Goal: Complete application form: Complete application form

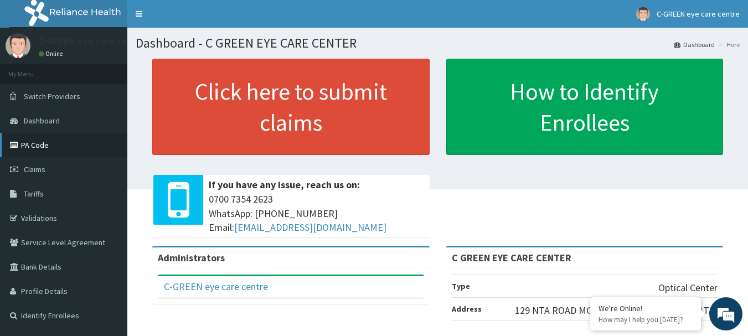
click at [25, 150] on link "PA Code" at bounding box center [63, 145] width 127 height 24
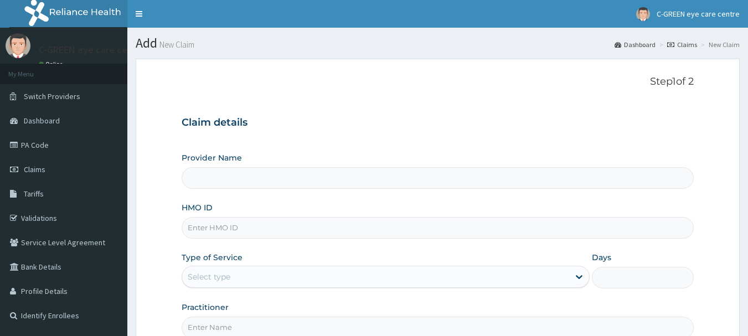
type input "C GREEN EYE CARE CENTER"
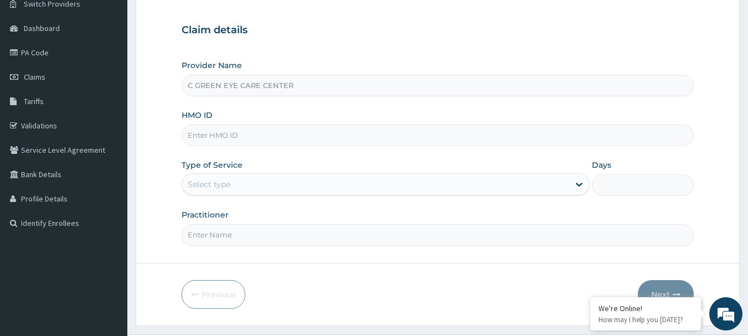
scroll to position [101, 0]
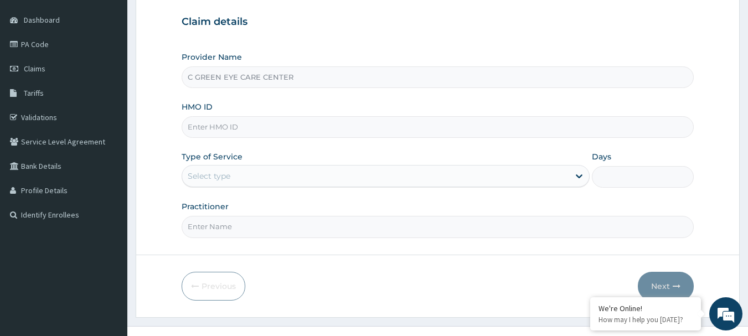
click at [292, 125] on input "HMO ID" at bounding box center [438, 127] width 513 height 22
type input "TMT/10046/B"
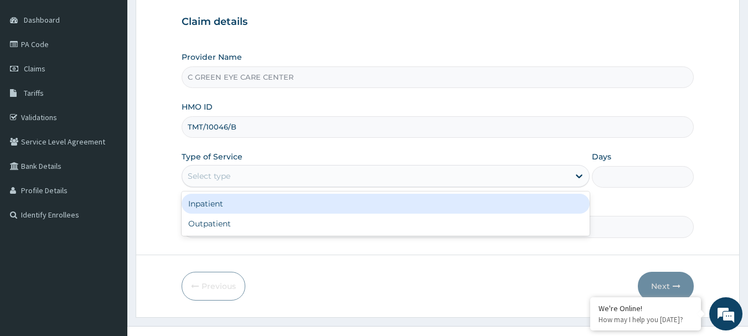
click at [221, 173] on div "Select type" at bounding box center [209, 176] width 43 height 11
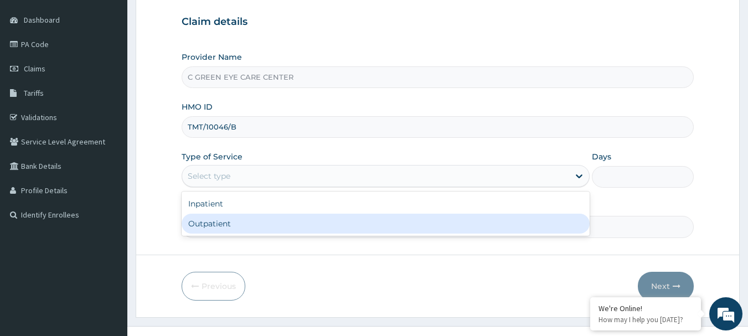
click at [217, 230] on div "Outpatient" at bounding box center [386, 224] width 408 height 20
type input "1"
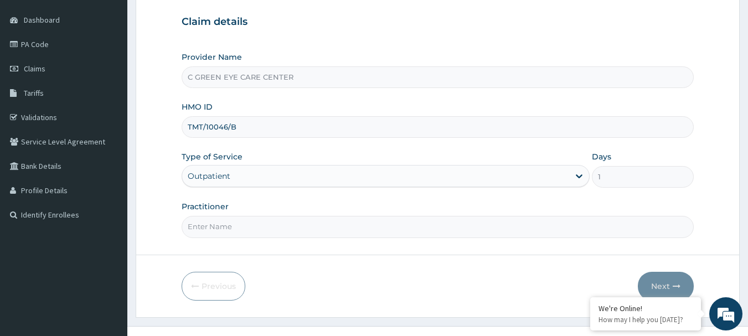
click at [223, 233] on input "Practitioner" at bounding box center [438, 227] width 513 height 22
type input "DR [PERSON_NAME]"
click at [659, 281] on button "Next" at bounding box center [666, 286] width 56 height 29
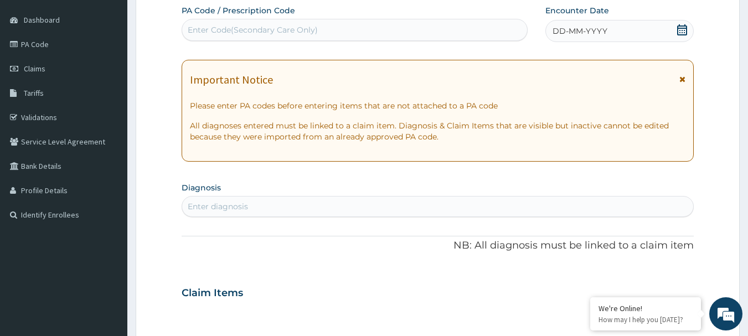
click at [307, 27] on div "Enter Code(Secondary Care Only)" at bounding box center [253, 29] width 130 height 11
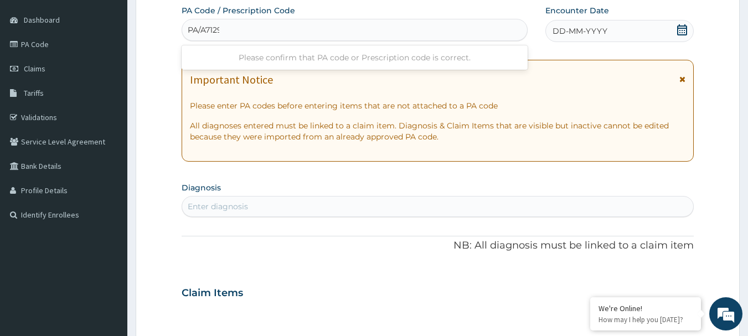
type input "PA/A71299"
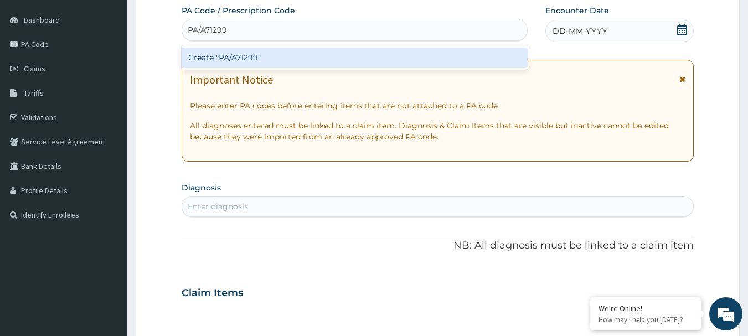
click at [293, 54] on div "Create "PA/A71299"" at bounding box center [355, 58] width 347 height 20
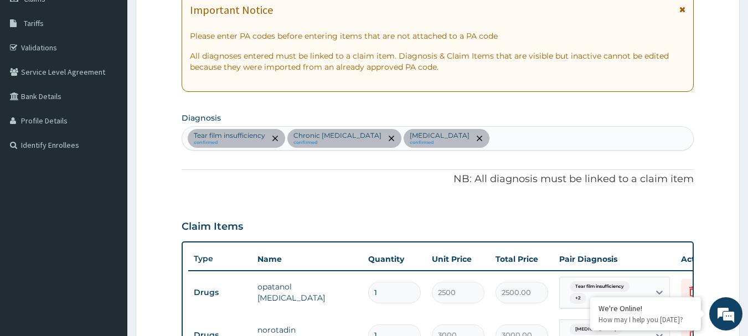
scroll to position [168, 0]
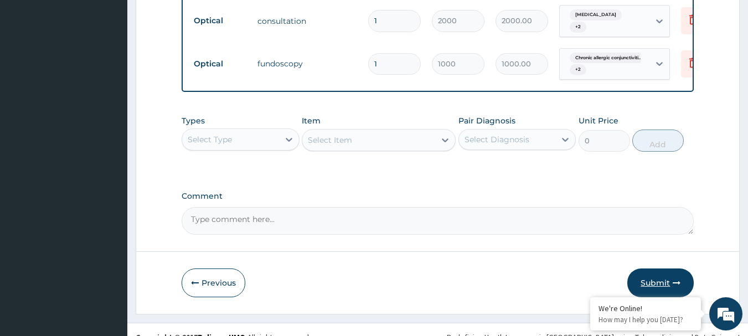
click at [647, 269] on button "Submit" at bounding box center [661, 283] width 66 height 29
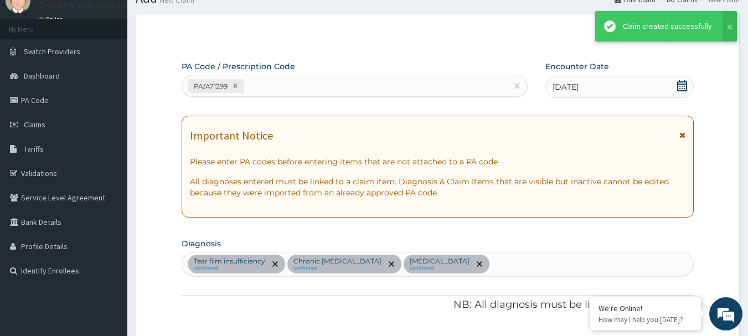
scroll to position [743, 0]
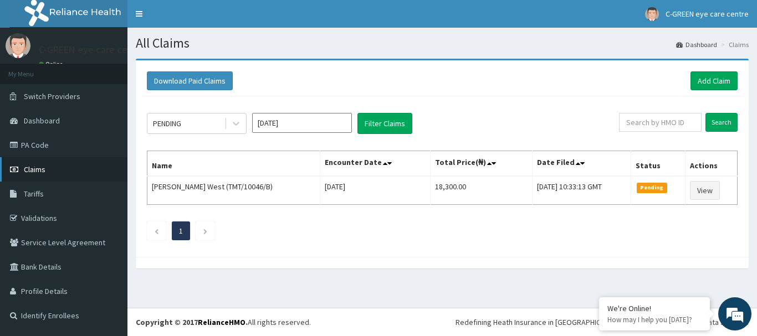
click at [27, 170] on span "Claims" at bounding box center [35, 170] width 22 height 10
click at [712, 77] on link "Add Claim" at bounding box center [713, 80] width 47 height 19
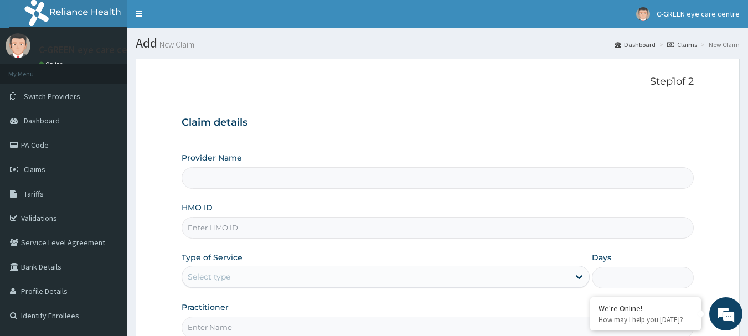
type input "C GREEN EYE CARE CENTER"
click at [229, 225] on input "HMO ID" at bounding box center [438, 228] width 513 height 22
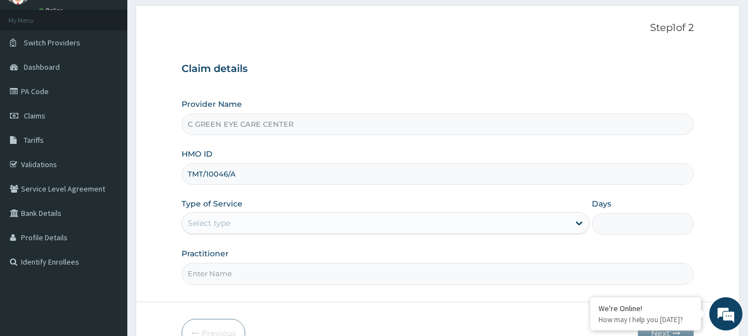
scroll to position [55, 0]
type input "TMT/10046/A"
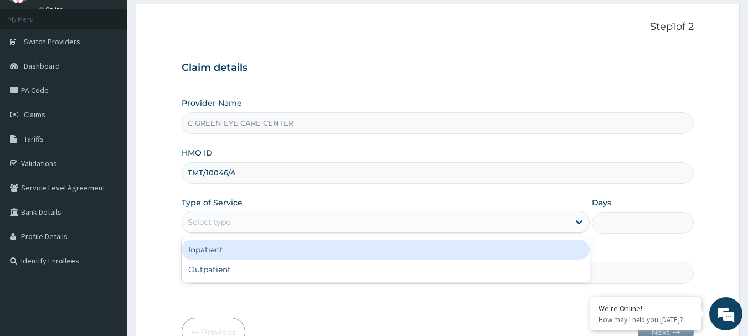
click at [217, 269] on div "Outpatient" at bounding box center [386, 270] width 408 height 20
type input "1"
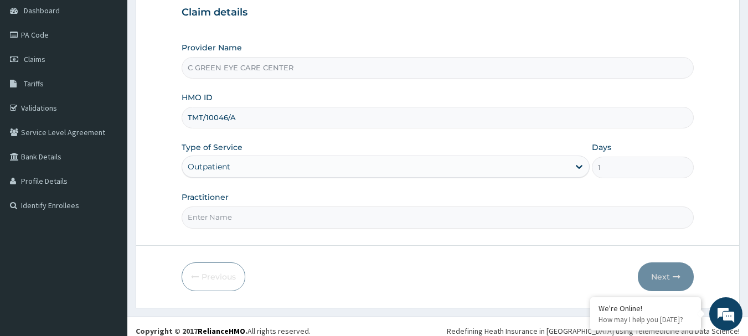
scroll to position [119, 0]
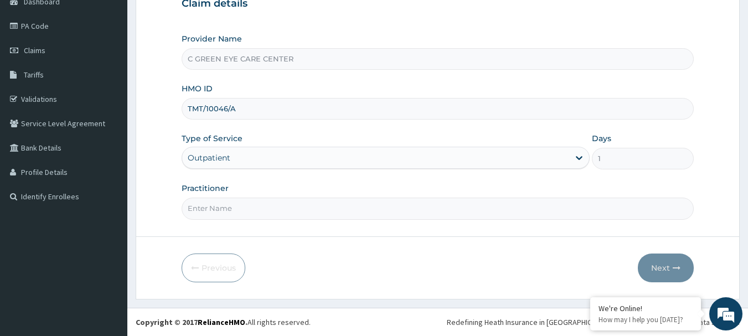
click at [334, 213] on input "Practitioner" at bounding box center [438, 209] width 513 height 22
type input "DR PRECIOUS"
click at [658, 273] on button "Next" at bounding box center [666, 268] width 56 height 29
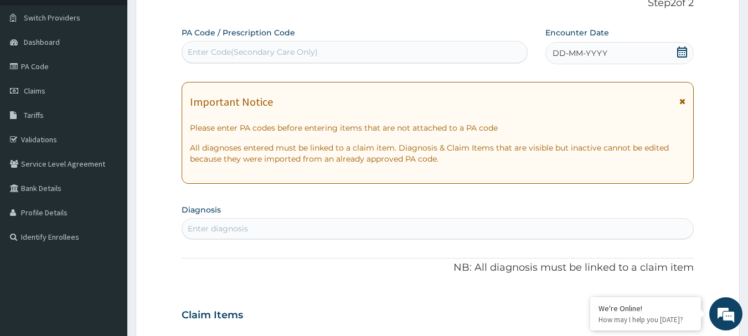
scroll to position [76, 0]
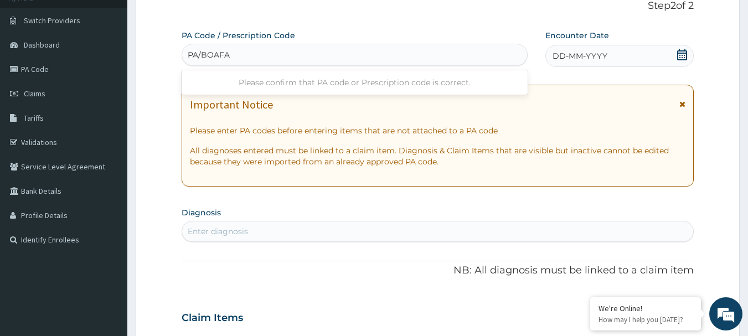
type input "PA/BOAFA7"
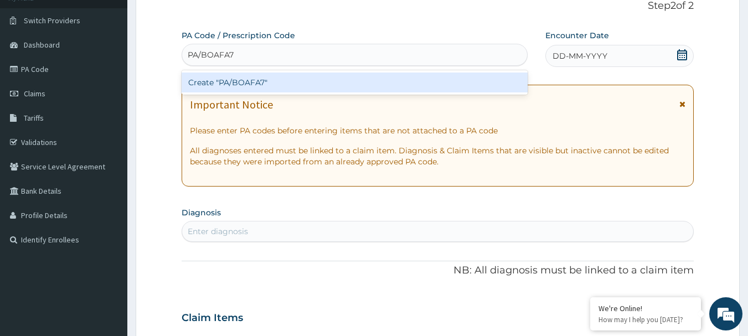
click at [292, 79] on div "Create "PA/BOAFA7"" at bounding box center [355, 83] width 347 height 20
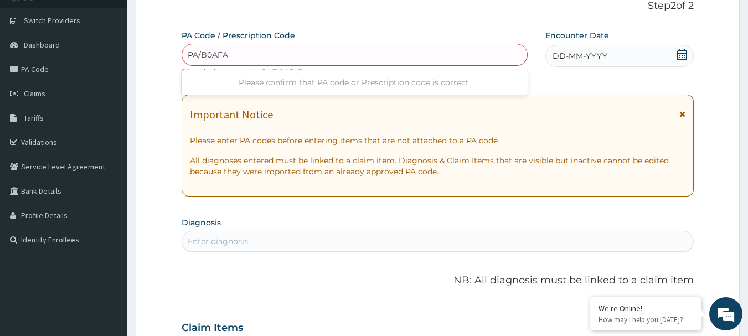
type input "PA/B0AFA7"
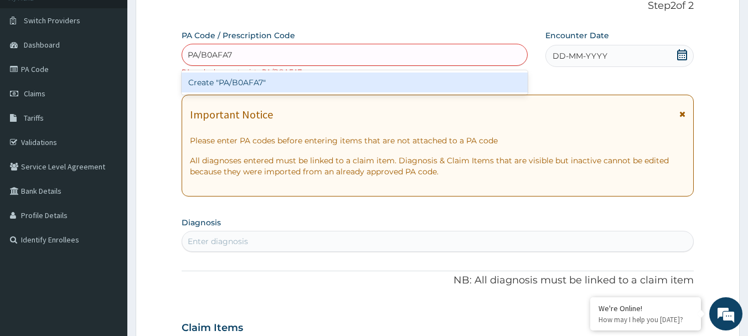
click at [286, 89] on div "Create "PA/B0AFA7"" at bounding box center [355, 83] width 347 height 20
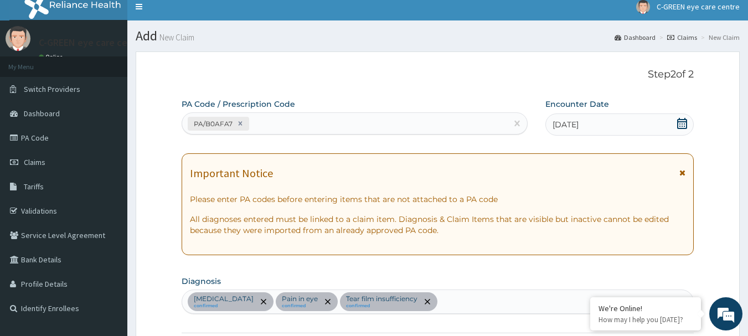
scroll to position [0, 0]
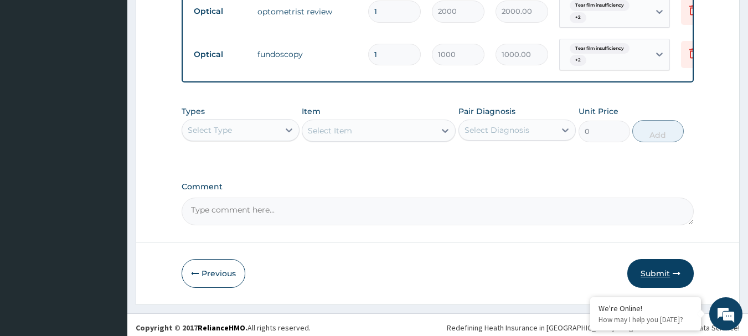
click at [648, 272] on button "Submit" at bounding box center [661, 273] width 66 height 29
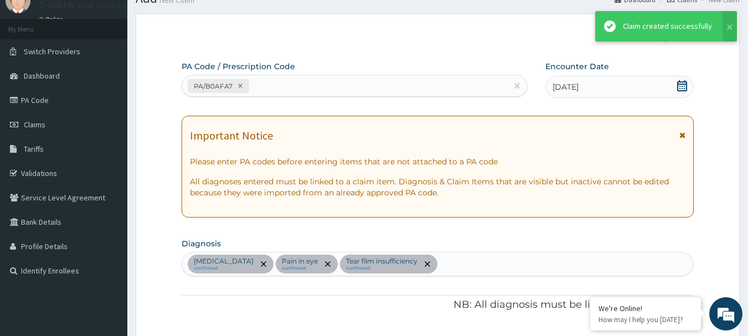
scroll to position [743, 0]
